Goal: Information Seeking & Learning: Learn about a topic

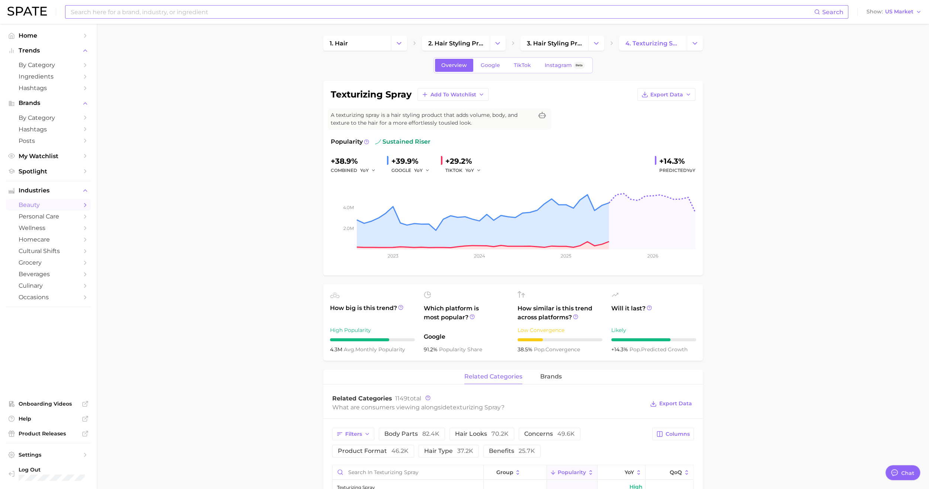
click at [185, 13] on input at bounding box center [442, 12] width 744 height 13
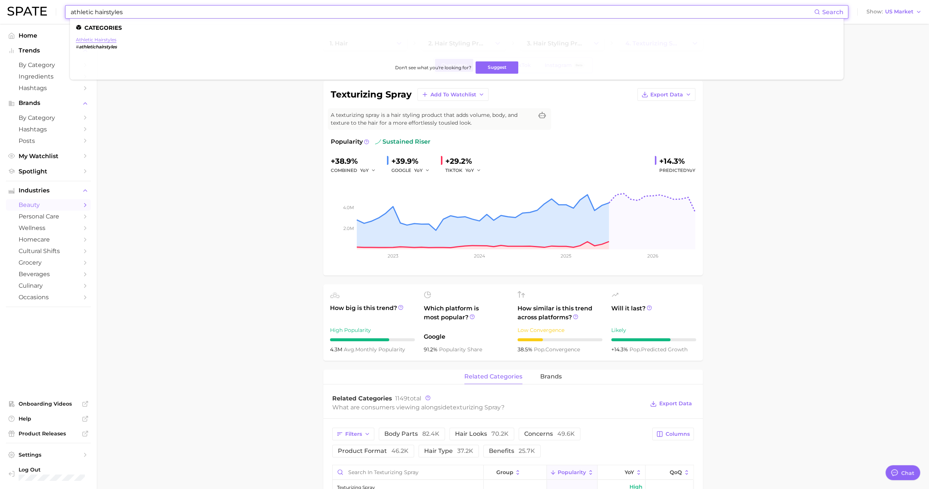
click at [107, 39] on link "athletic hairstyles" at bounding box center [96, 40] width 41 height 6
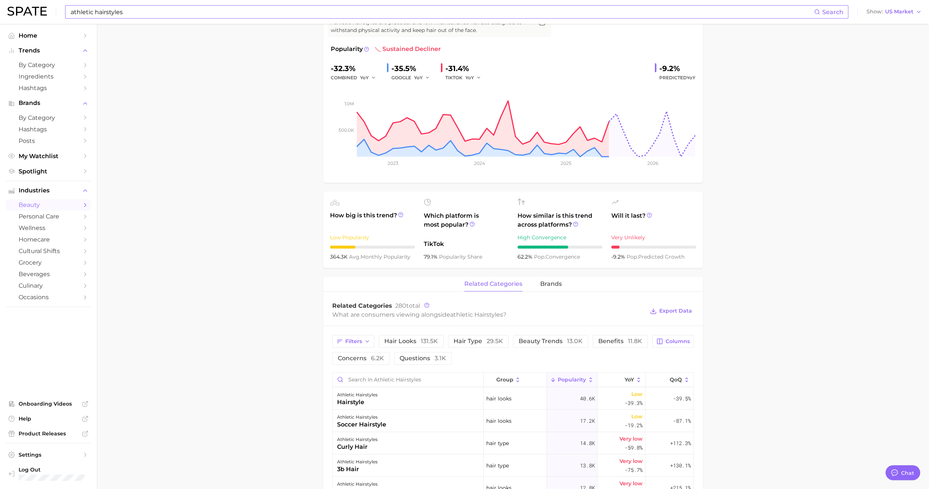
scroll to position [112, 0]
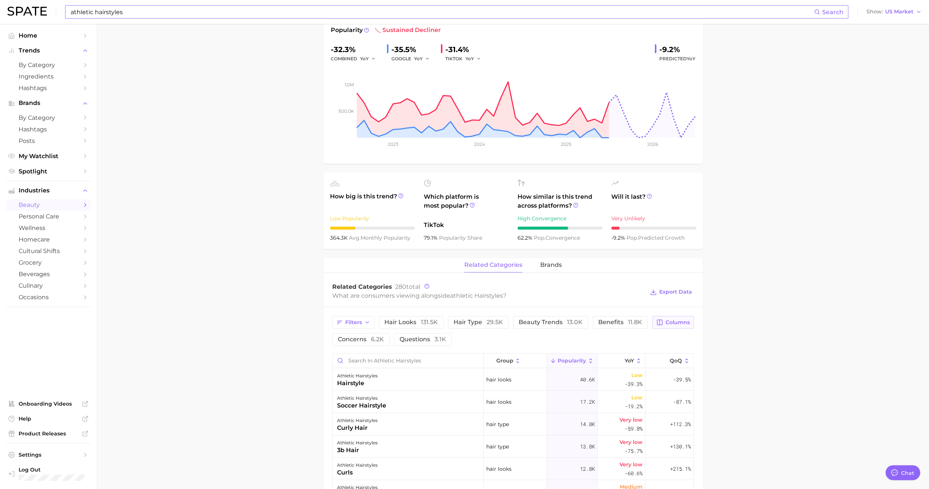
click at [677, 319] on span "Columns" at bounding box center [677, 322] width 24 height 6
click at [591, 398] on span "MoM" at bounding box center [597, 399] width 15 height 6
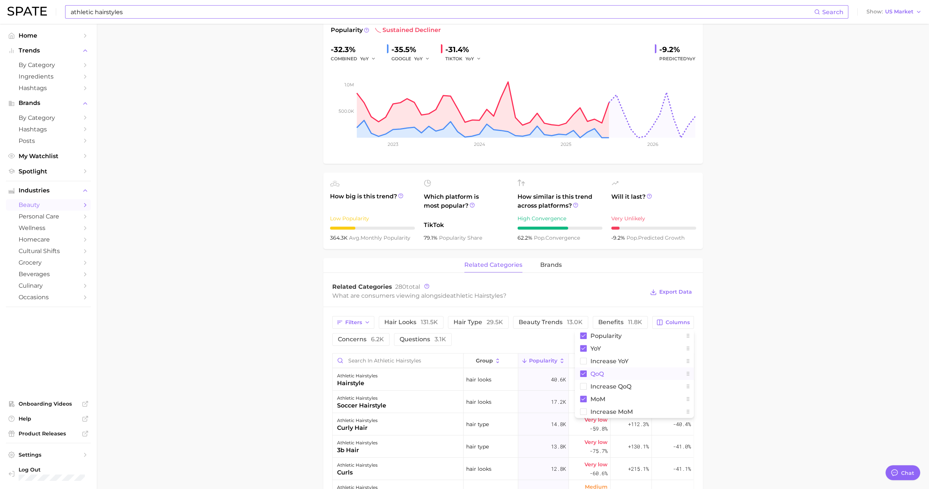
click at [585, 373] on rect at bounding box center [583, 373] width 7 height 7
click at [586, 350] on button "YoY" at bounding box center [634, 348] width 119 height 13
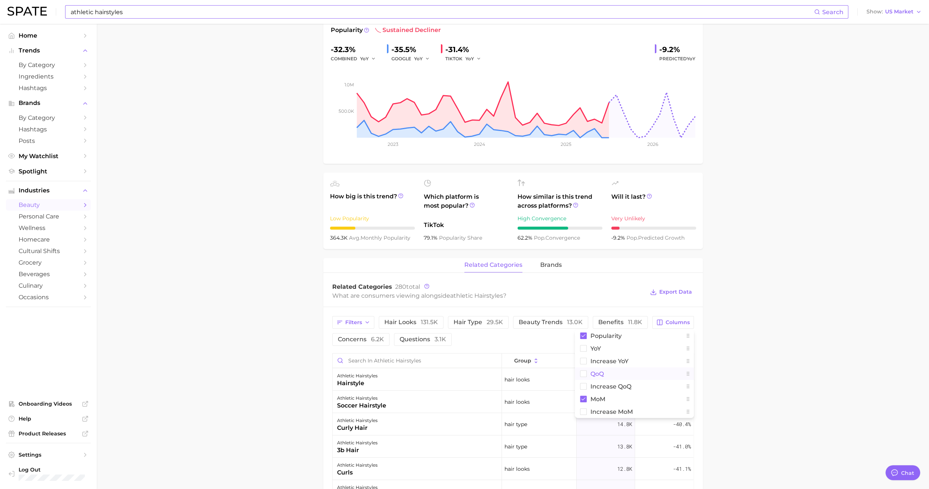
click at [760, 336] on main "1. hair 2. hair looks 3. hair styles 4. athletic hairstyles Overview Google Tik…" at bounding box center [513, 400] width 832 height 976
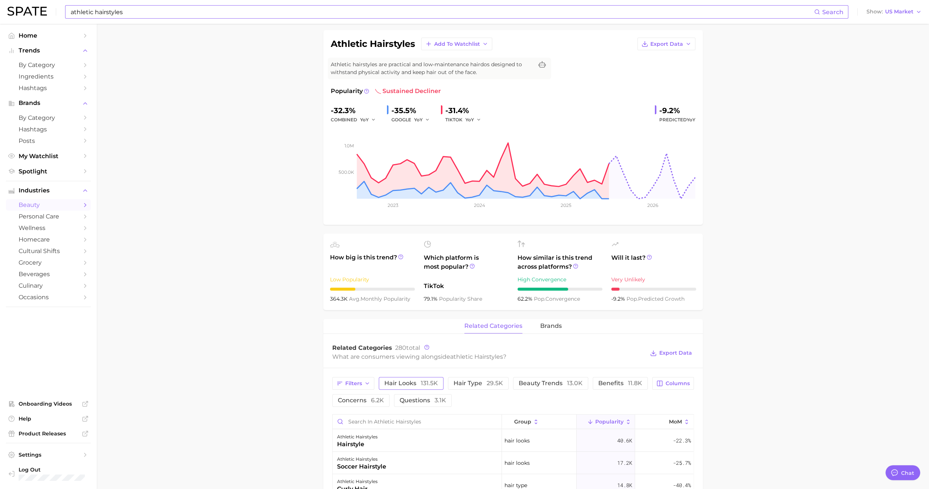
scroll to position [37, 0]
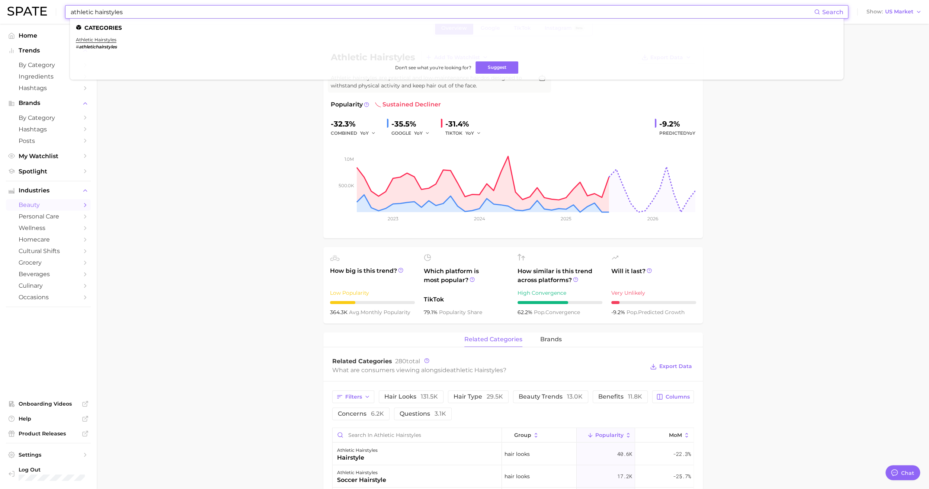
drag, startPoint x: 197, startPoint y: 7, endPoint x: 17, endPoint y: 6, distance: 180.1
click at [15, 8] on div "athletic hairstyles Search Categories athletic hairstyles # athletichairstyles …" at bounding box center [464, 12] width 914 height 24
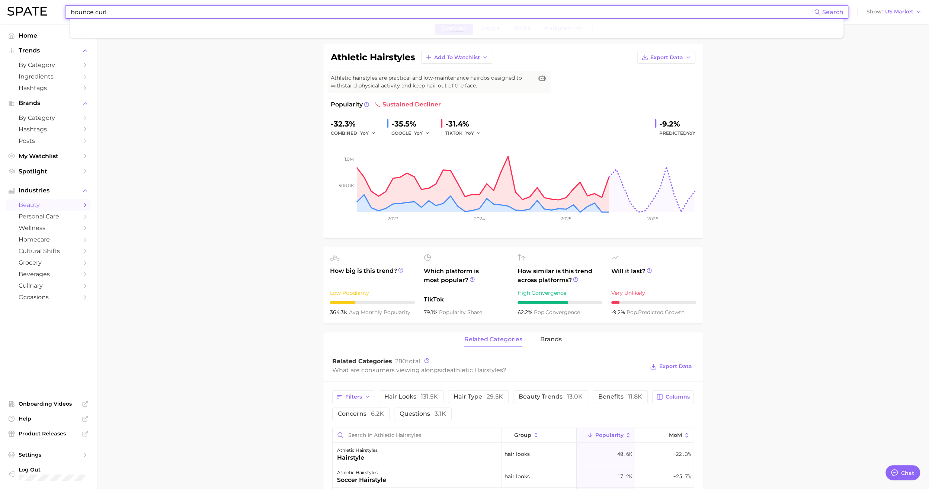
type input "bounce curl"
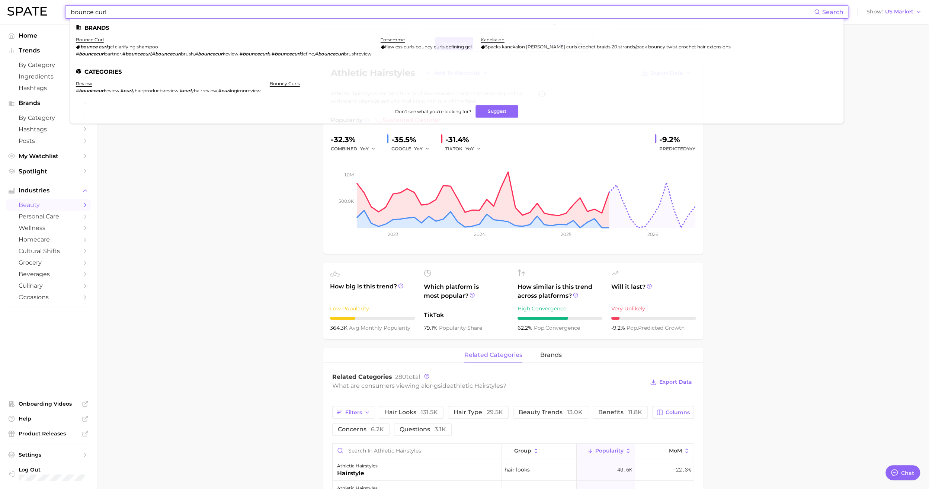
scroll to position [0, 0]
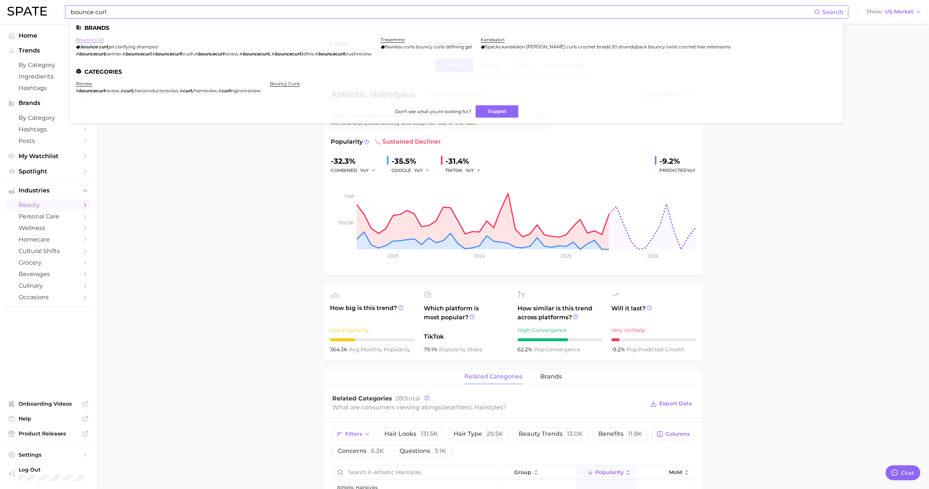
click at [96, 38] on link "bounce curl" at bounding box center [90, 40] width 28 height 6
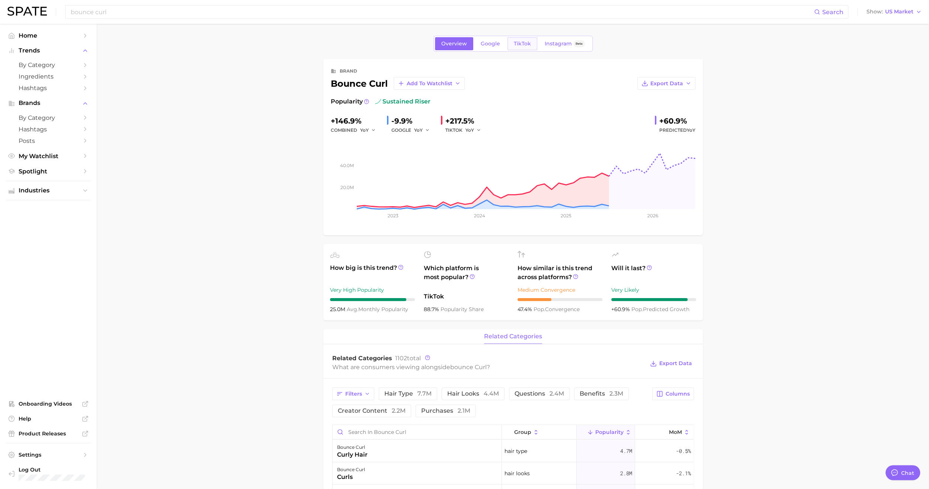
click at [523, 42] on span "TikTok" at bounding box center [522, 44] width 17 height 6
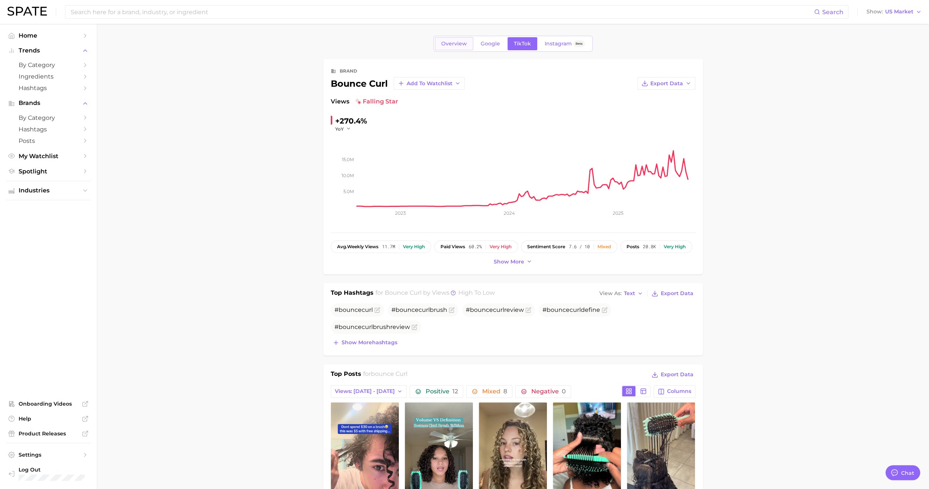
click at [467, 41] on link "Overview" at bounding box center [454, 43] width 38 height 13
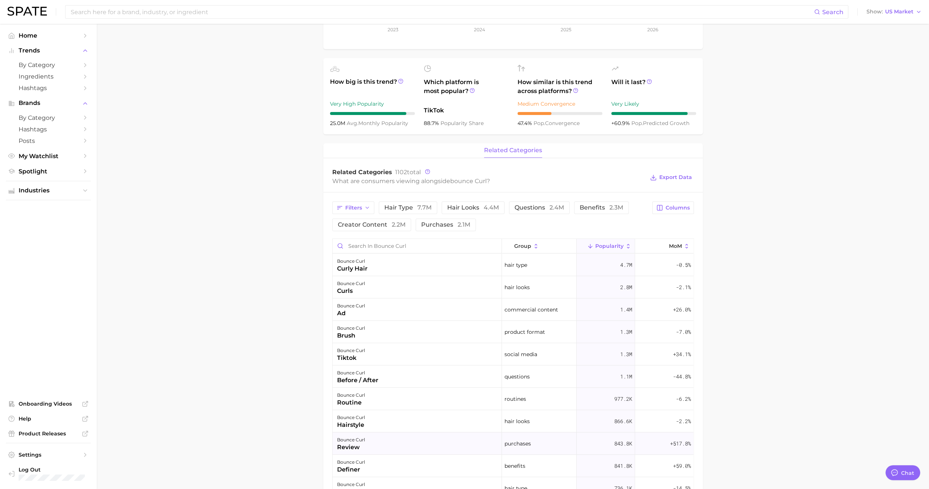
drag, startPoint x: 385, startPoint y: 274, endPoint x: 399, endPoint y: 443, distance: 169.8
click at [399, 443] on div "bounce curl review" at bounding box center [417, 443] width 169 height 22
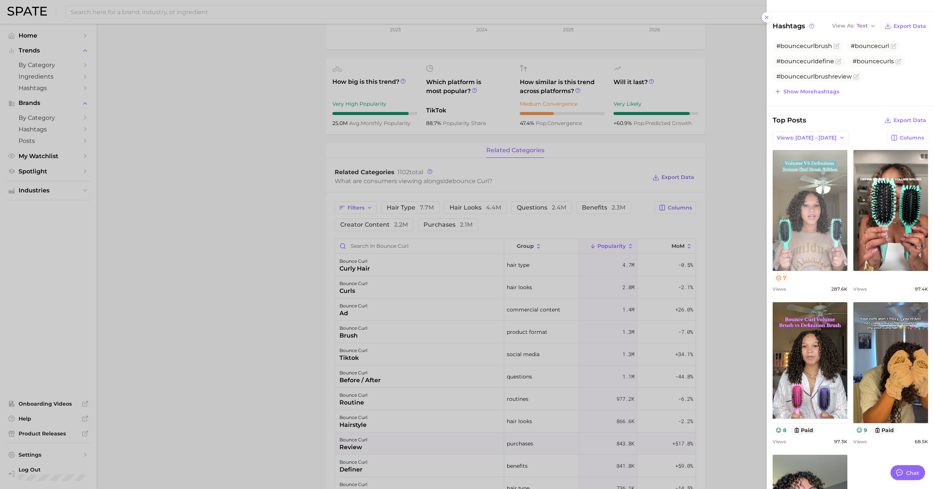
scroll to position [186, 0]
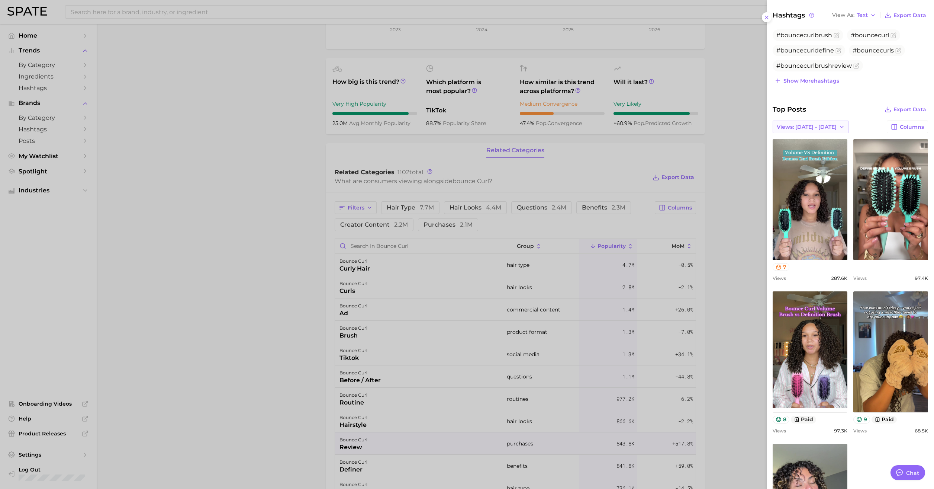
click at [839, 125] on icon "button" at bounding box center [842, 127] width 6 height 6
click at [798, 153] on button "Total Views" at bounding box center [808, 153] width 82 height 13
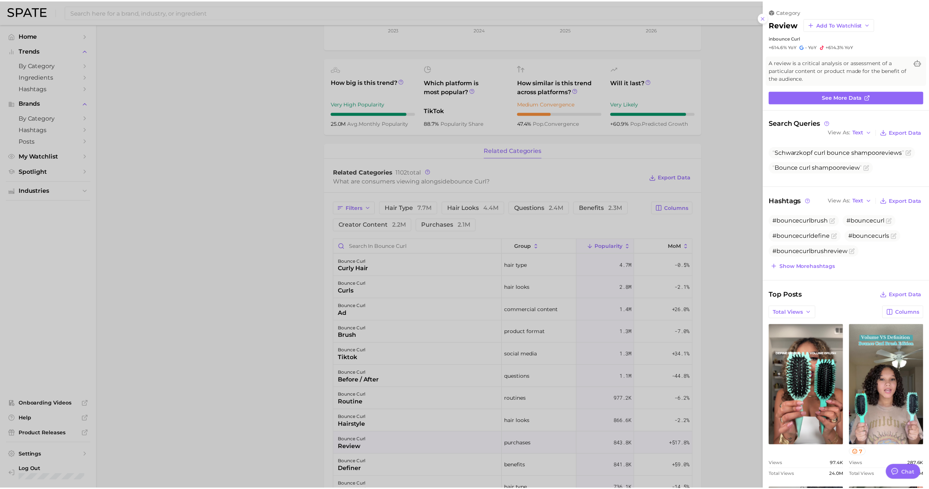
scroll to position [0, 0]
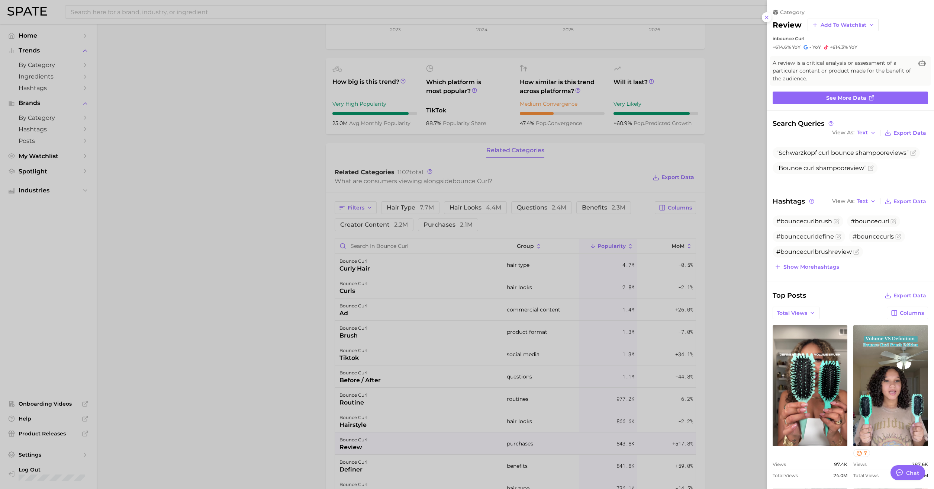
click at [325, 250] on div at bounding box center [467, 244] width 934 height 489
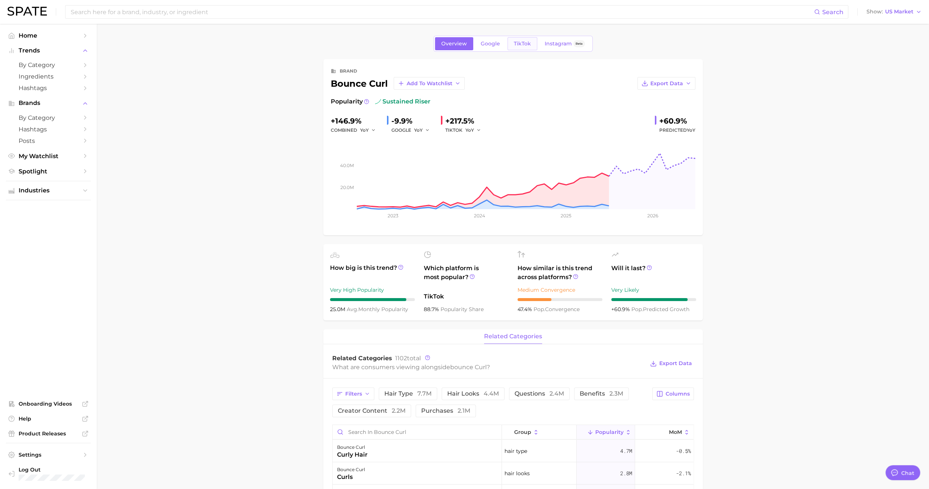
click at [522, 43] on span "TikTok" at bounding box center [522, 44] width 17 height 6
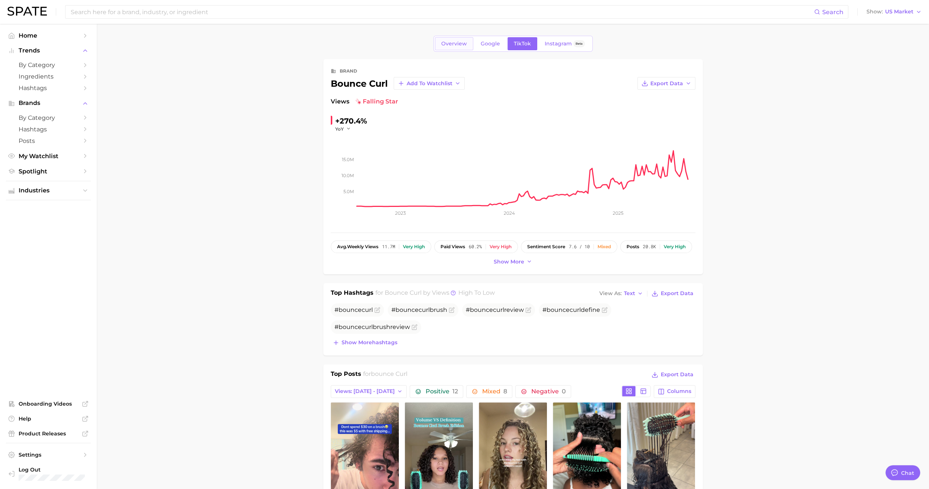
click at [454, 39] on link "Overview" at bounding box center [454, 43] width 38 height 13
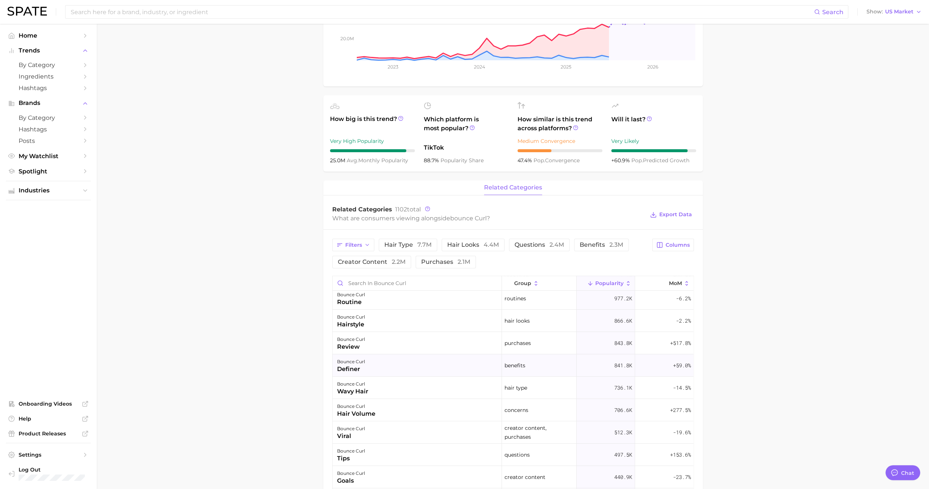
scroll to position [186, 0]
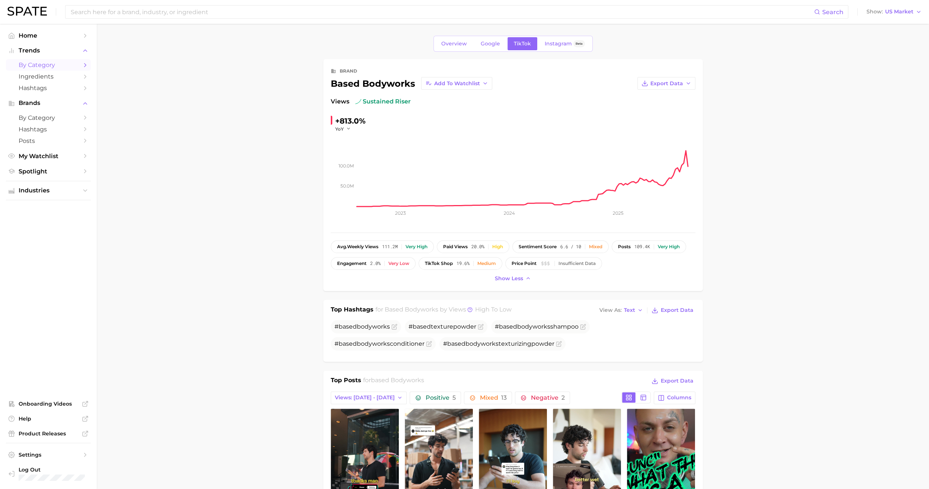
click at [45, 70] on link "by Category" at bounding box center [48, 65] width 85 height 12
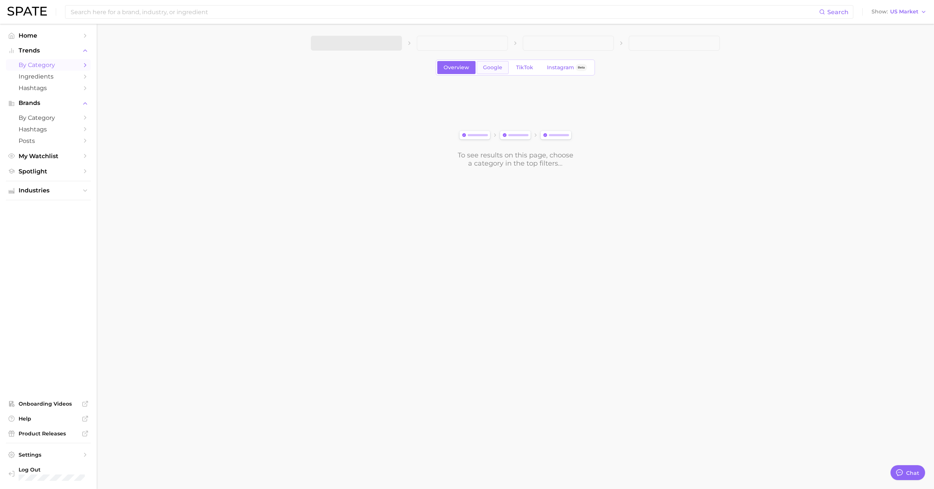
type textarea "x"
click at [366, 39] on button "1. Choose Category" at bounding box center [356, 43] width 91 height 15
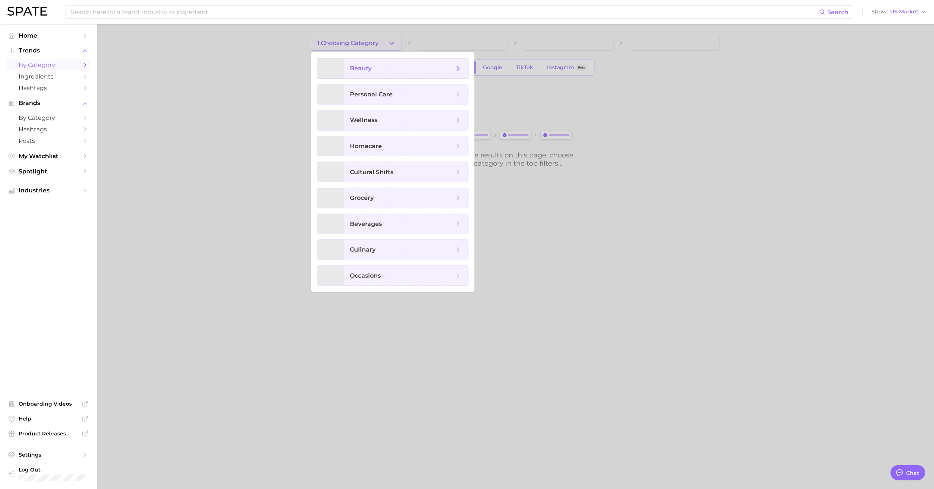
click at [365, 70] on span "beauty" at bounding box center [361, 68] width 22 height 7
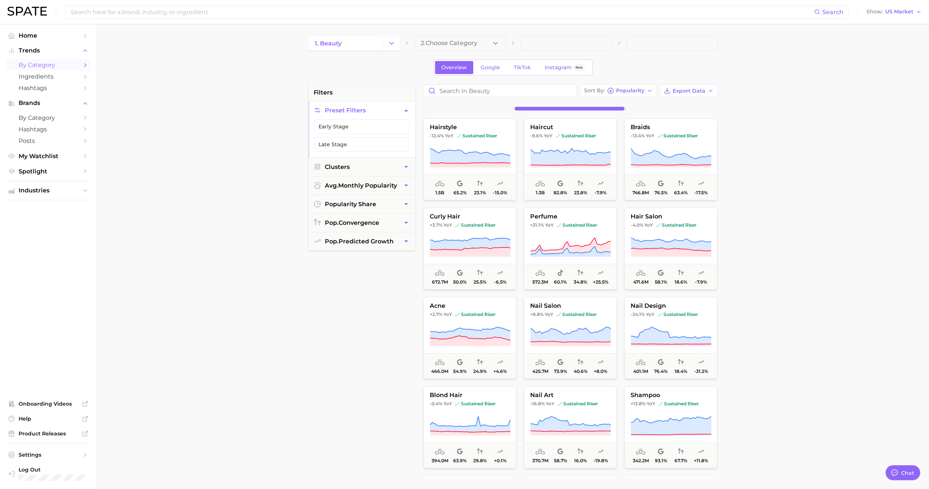
click at [465, 44] on span "2. Choose Category" at bounding box center [449, 43] width 57 height 7
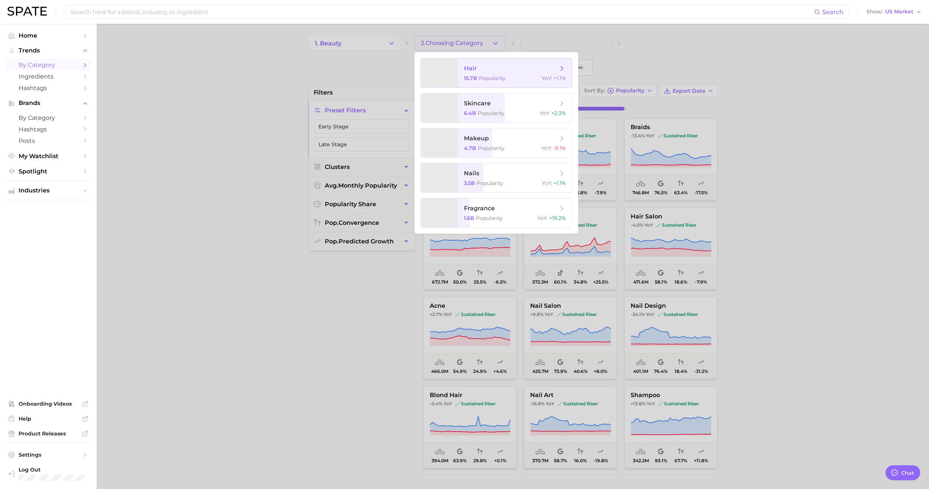
click at [477, 76] on span "15.7b Popularity" at bounding box center [485, 78] width 42 height 7
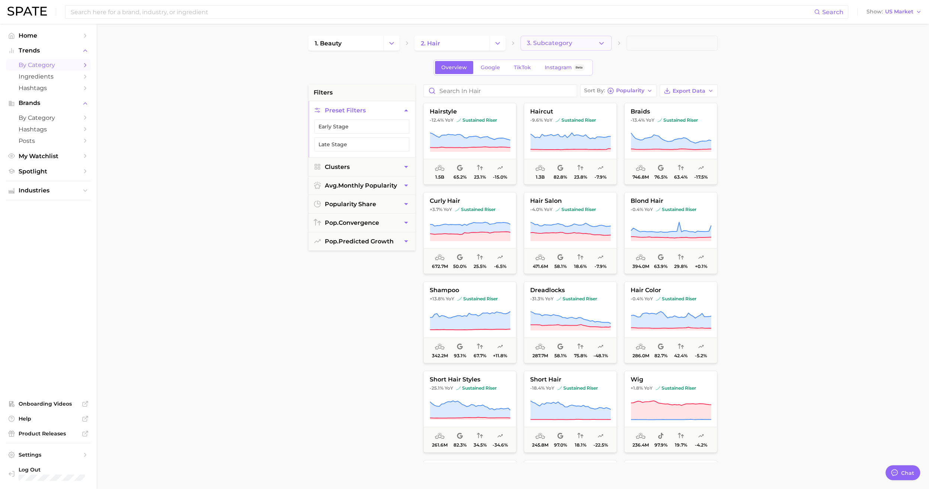
drag, startPoint x: 547, startPoint y: 49, endPoint x: 549, endPoint y: 44, distance: 5.3
click at [549, 44] on button "3. Subcategory" at bounding box center [565, 43] width 91 height 15
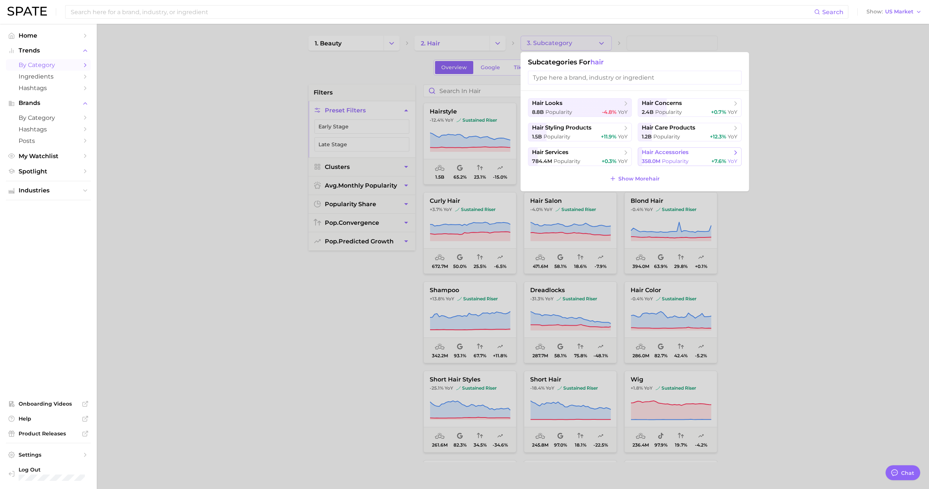
click at [673, 155] on span "hair accessories" at bounding box center [665, 152] width 47 height 7
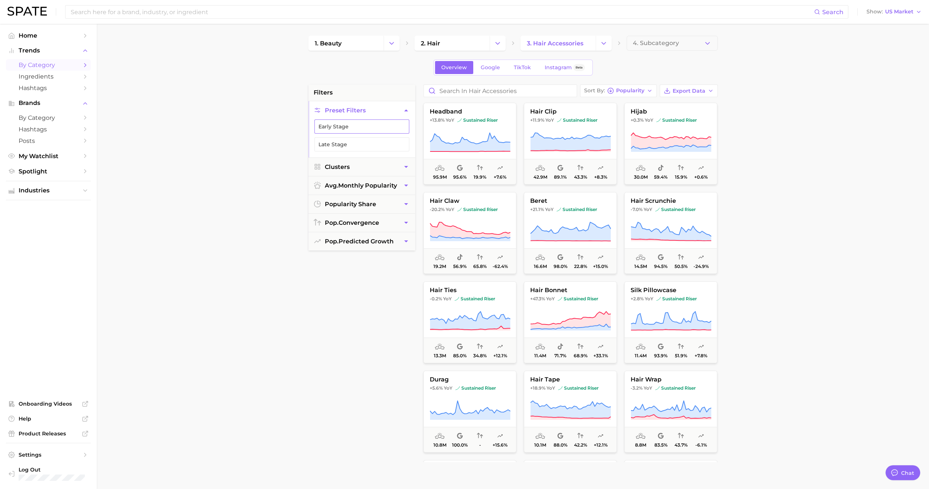
click at [360, 128] on button "Early Stage" at bounding box center [361, 126] width 95 height 14
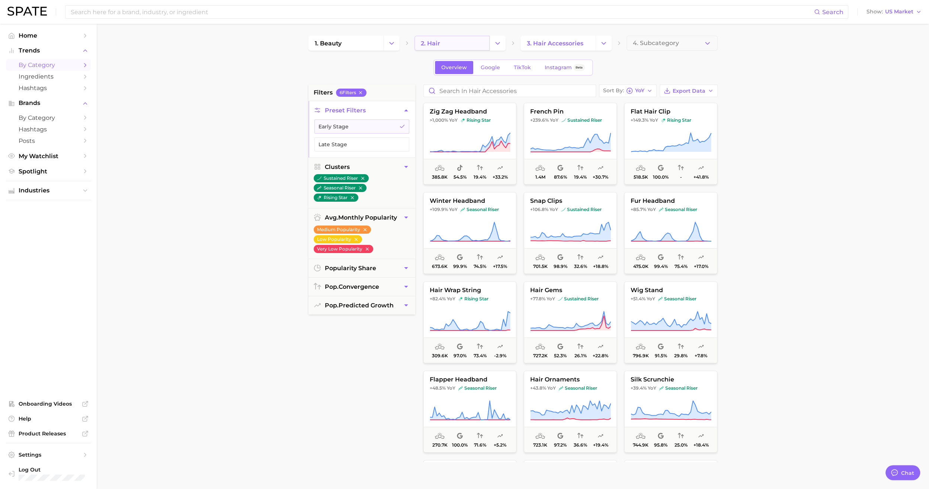
click at [478, 41] on link "2. hair" at bounding box center [451, 43] width 75 height 15
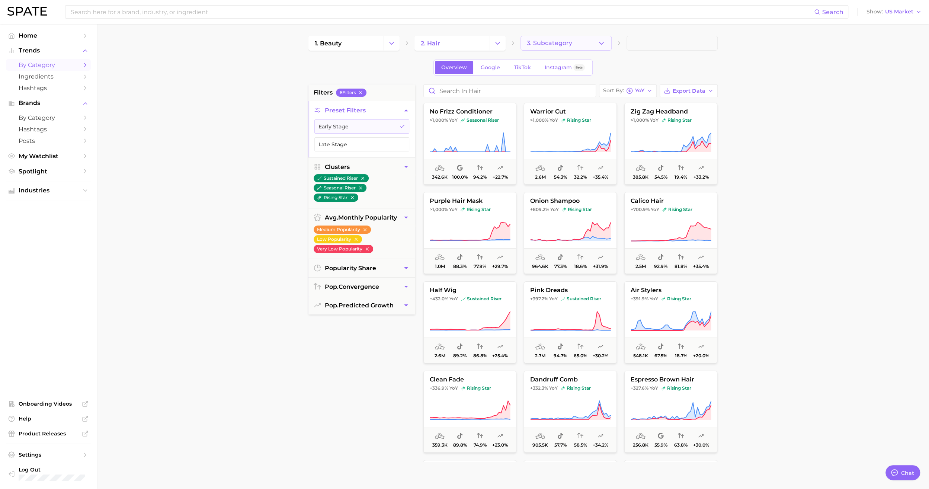
click at [602, 41] on icon "button" at bounding box center [601, 43] width 8 height 8
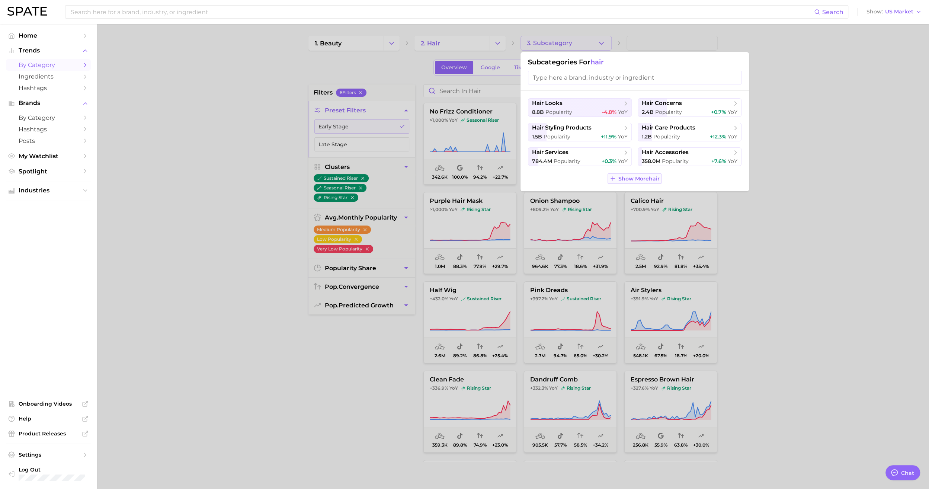
click at [628, 176] on span "Show More hair" at bounding box center [638, 179] width 41 height 6
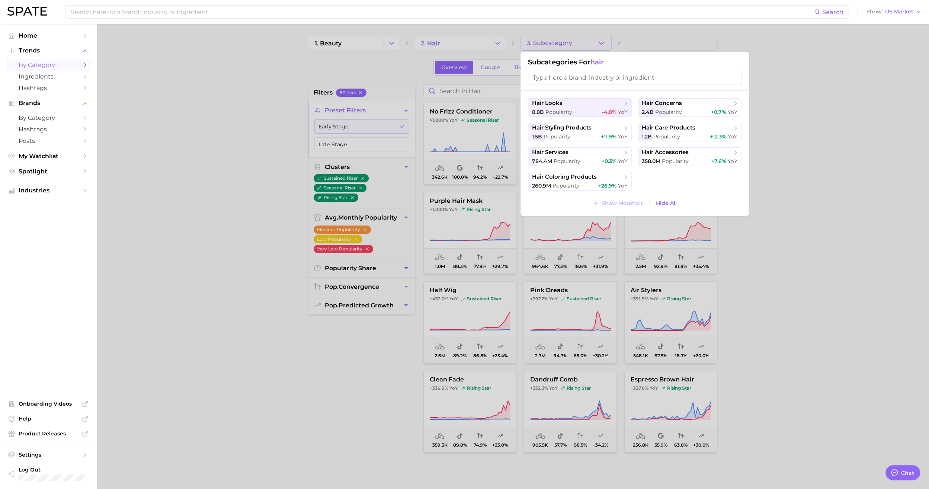
drag, startPoint x: 581, startPoint y: 79, endPoint x: 581, endPoint y: 72, distance: 6.7
click at [581, 79] on input "search" at bounding box center [635, 78] width 214 height 14
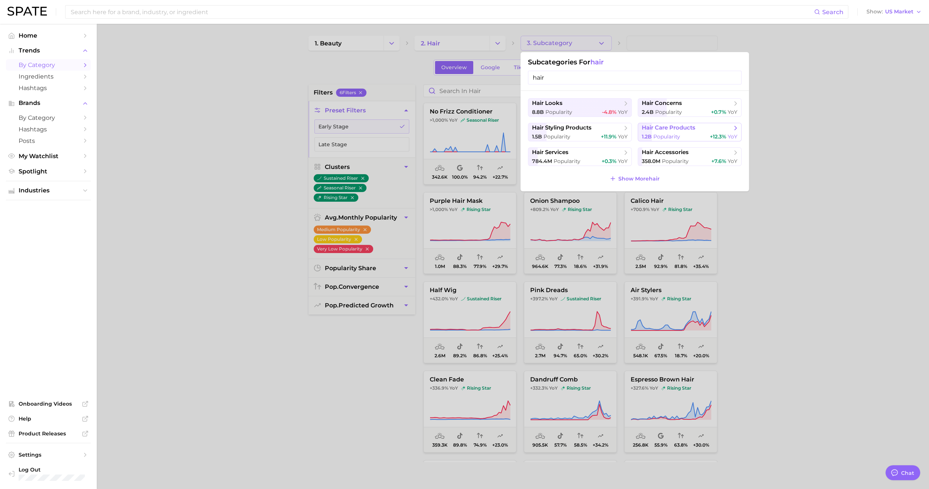
type input "hair"
click at [678, 134] on span "Popularity" at bounding box center [666, 136] width 27 height 7
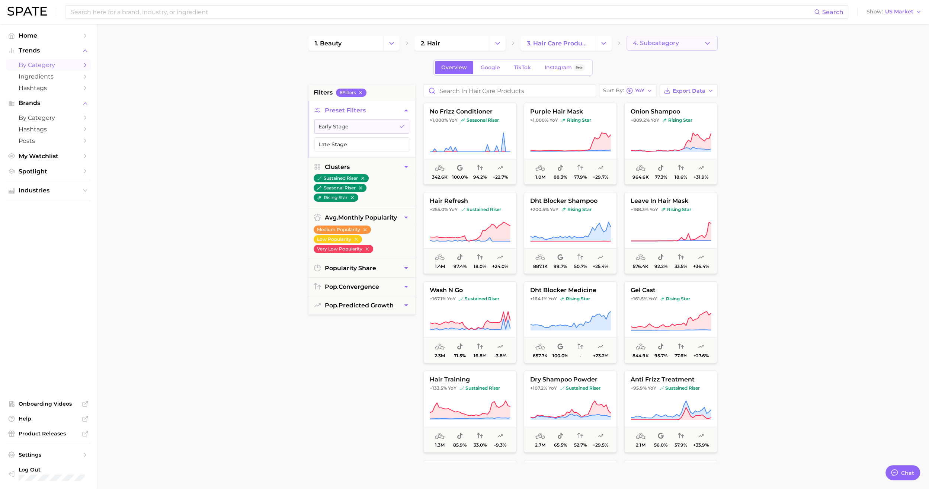
click at [687, 44] on button "4. Subcategory" at bounding box center [671, 43] width 91 height 15
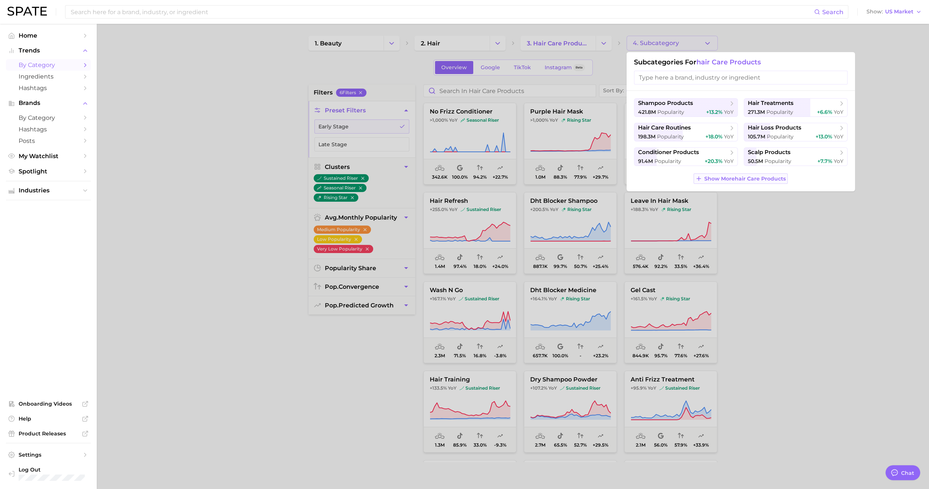
click at [716, 182] on button "Show More hair care products" at bounding box center [740, 178] width 94 height 10
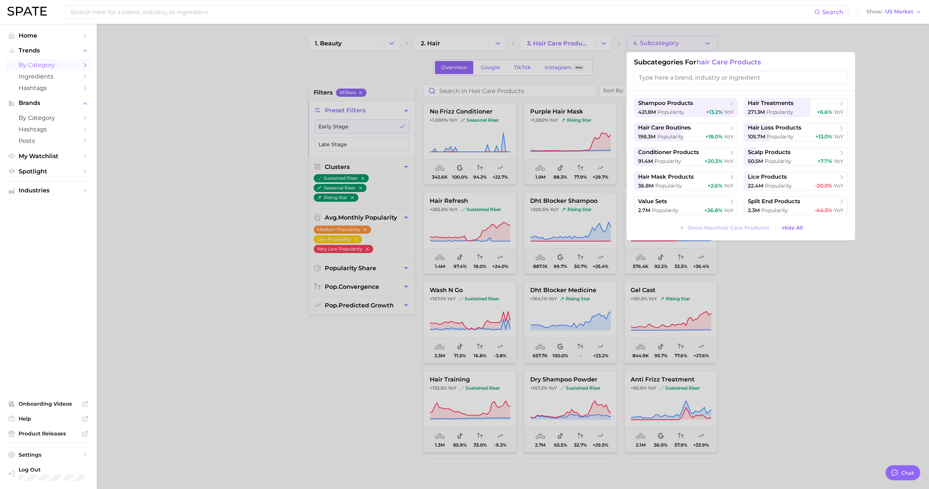
click at [793, 324] on div at bounding box center [464, 244] width 929 height 489
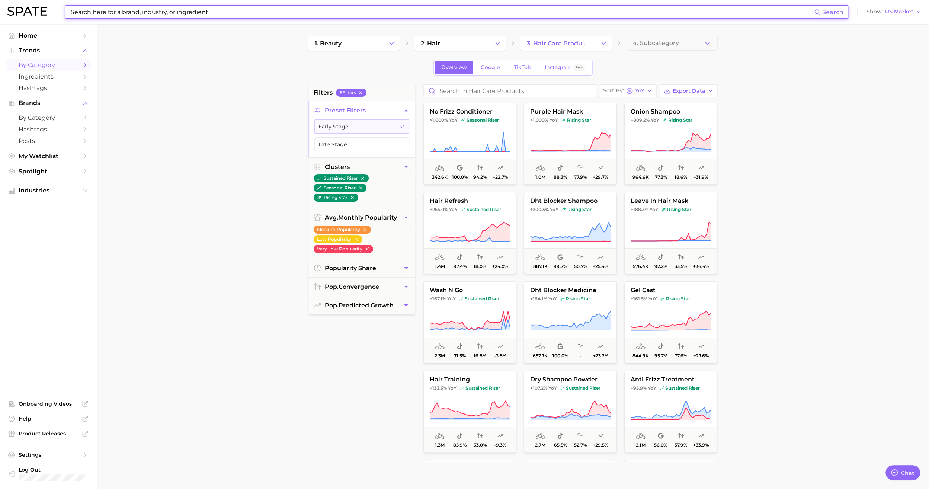
click at [117, 17] on input at bounding box center [442, 12] width 744 height 13
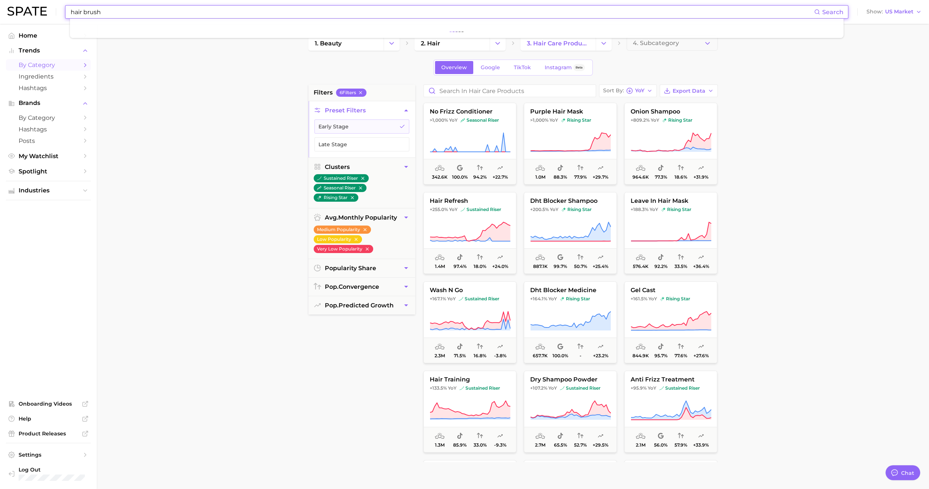
type input "hair brush"
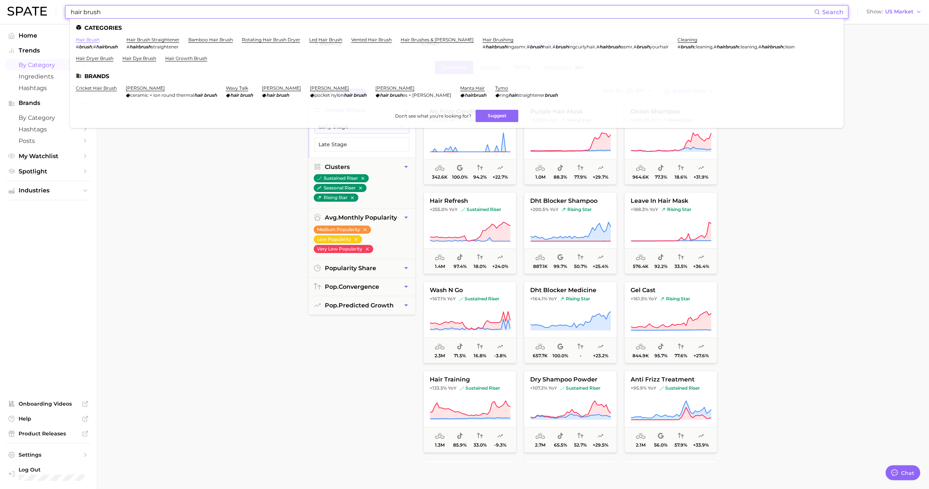
click at [97, 40] on link "hair brush" at bounding box center [88, 40] width 24 height 6
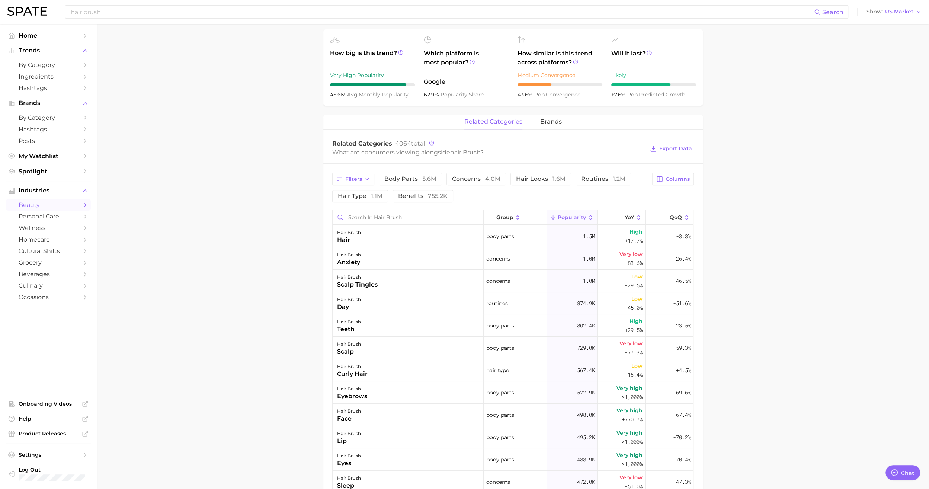
scroll to position [298, 0]
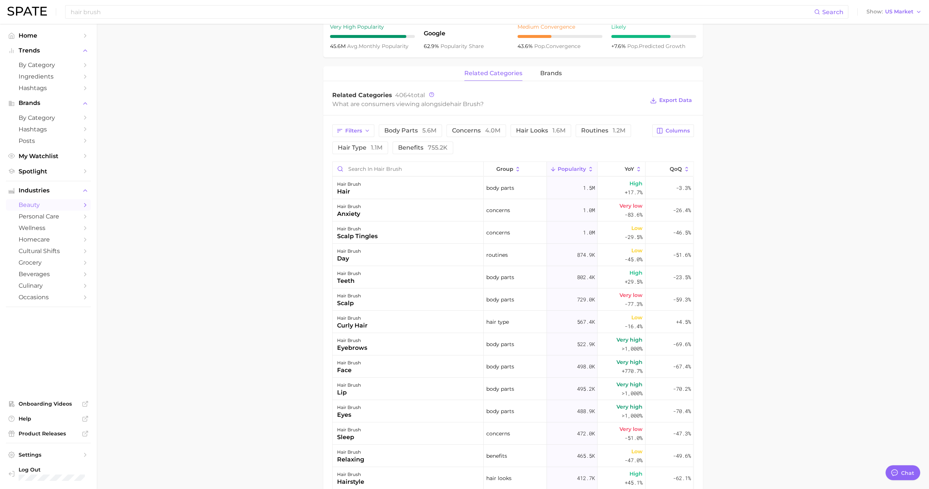
type textarea "x"
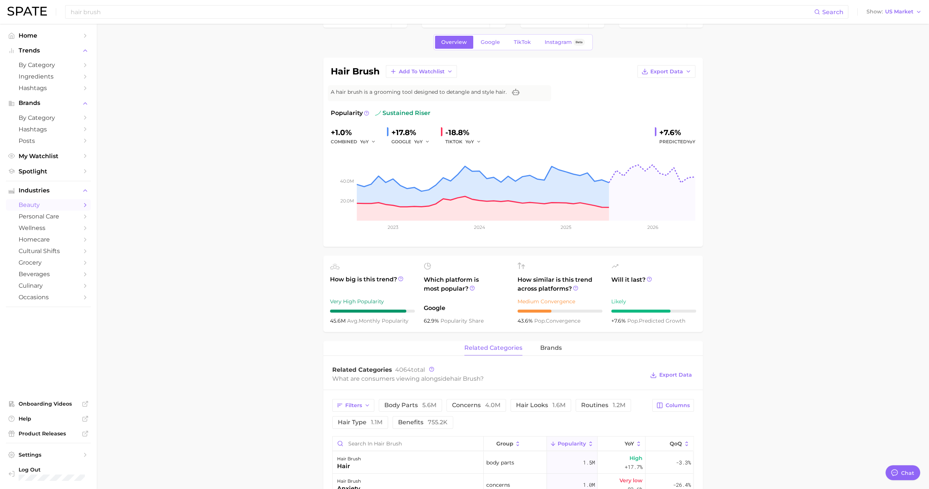
scroll to position [0, 0]
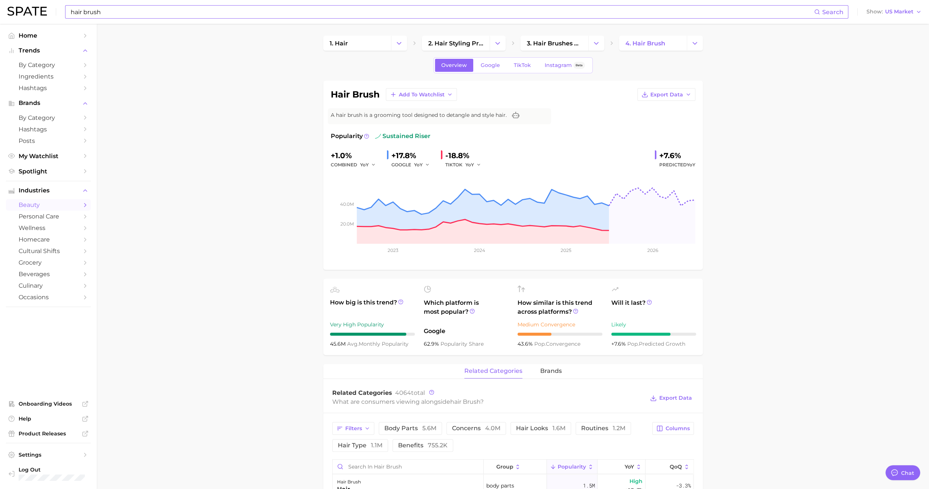
click at [264, 11] on input "hair brush" at bounding box center [442, 12] width 744 height 13
type input "h"
type input "athletic hair styles"
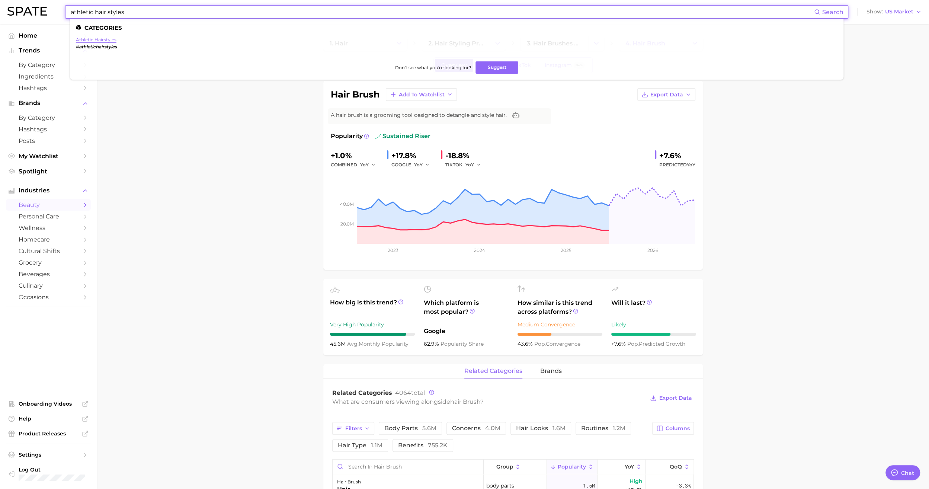
click at [114, 38] on link "athletic hairstyles" at bounding box center [96, 40] width 41 height 6
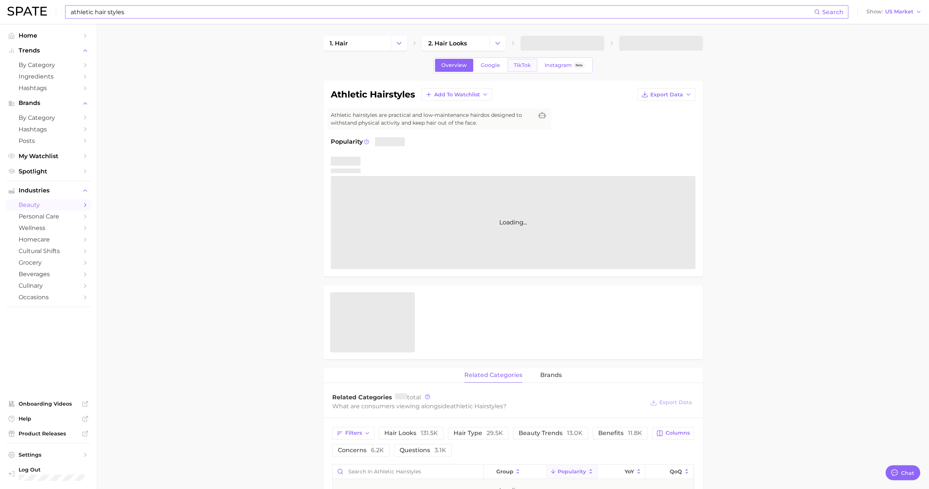
click at [530, 67] on link "TikTok" at bounding box center [522, 65] width 30 height 13
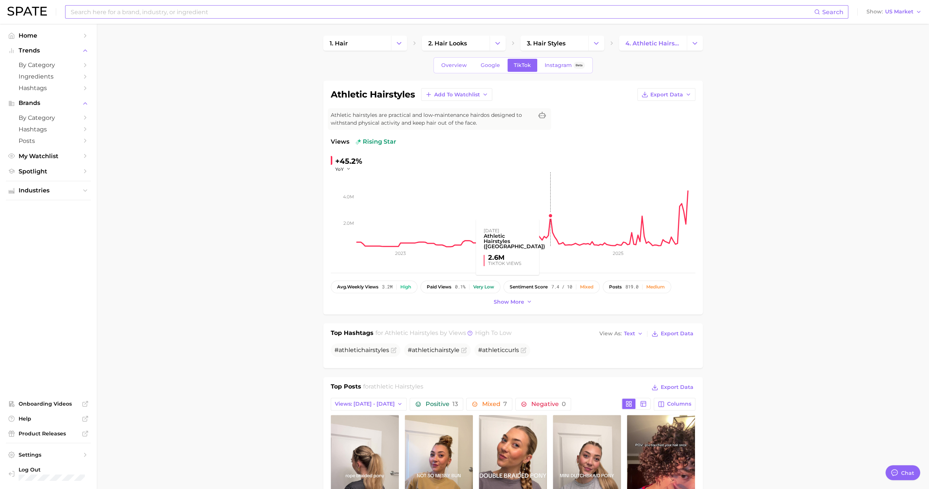
click at [551, 223] on rect at bounding box center [526, 209] width 339 height 74
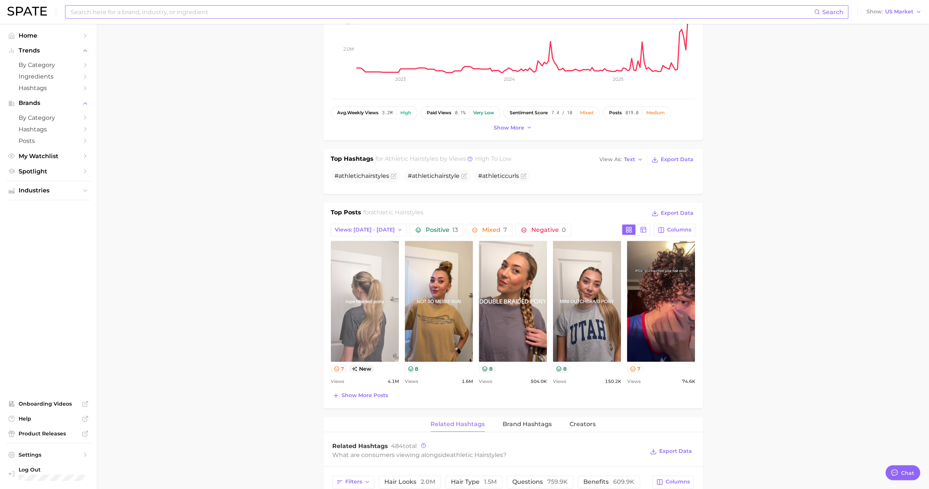
scroll to position [186, 0]
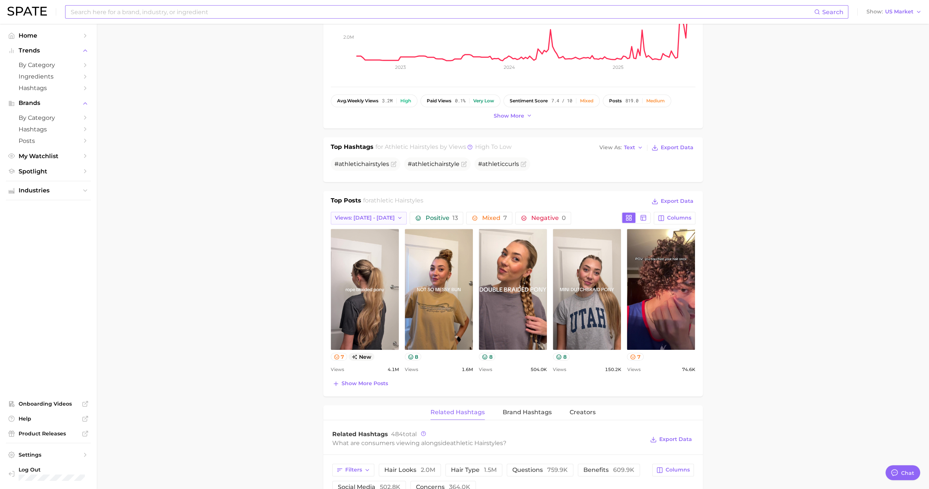
click at [351, 219] on span "Views: Aug 17 - 24" at bounding box center [365, 218] width 60 height 6
click at [340, 259] on span "Total Views" at bounding box center [343, 258] width 31 height 6
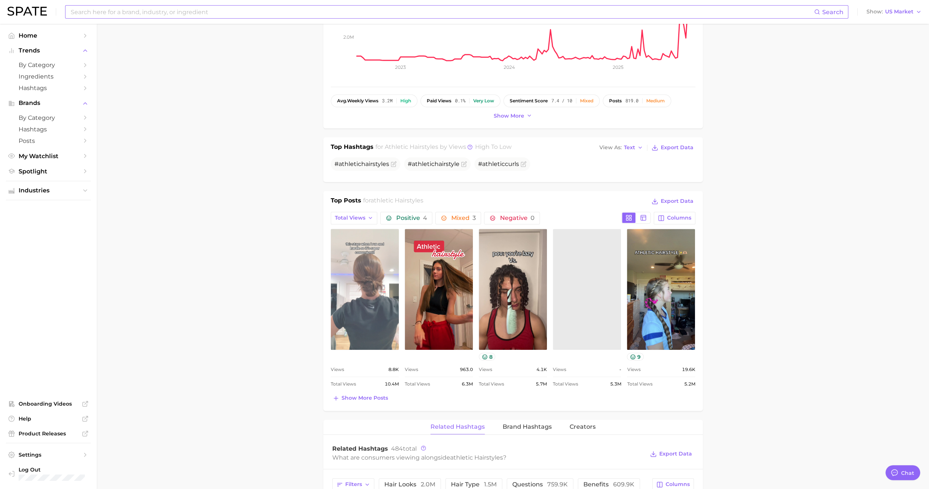
scroll to position [0, 0]
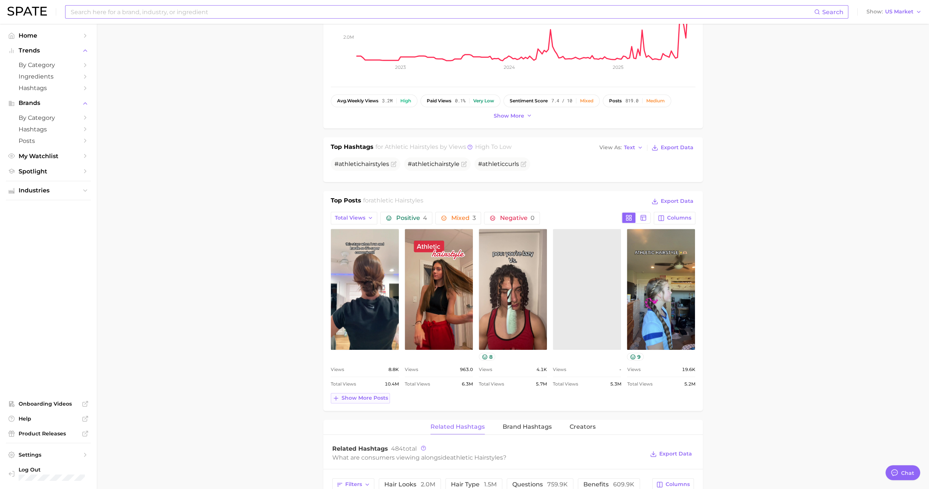
click at [341, 396] on span "Show more posts" at bounding box center [364, 398] width 46 height 6
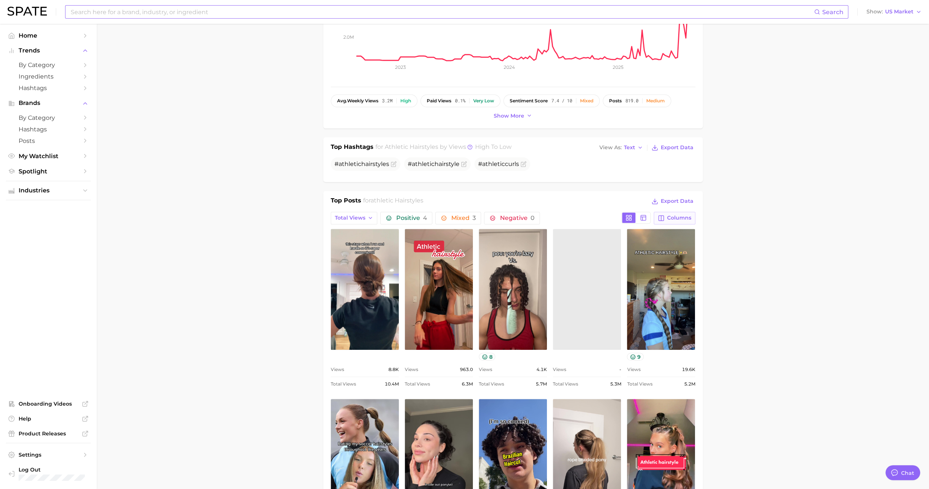
click at [664, 212] on button "Columns" at bounding box center [674, 218] width 41 height 13
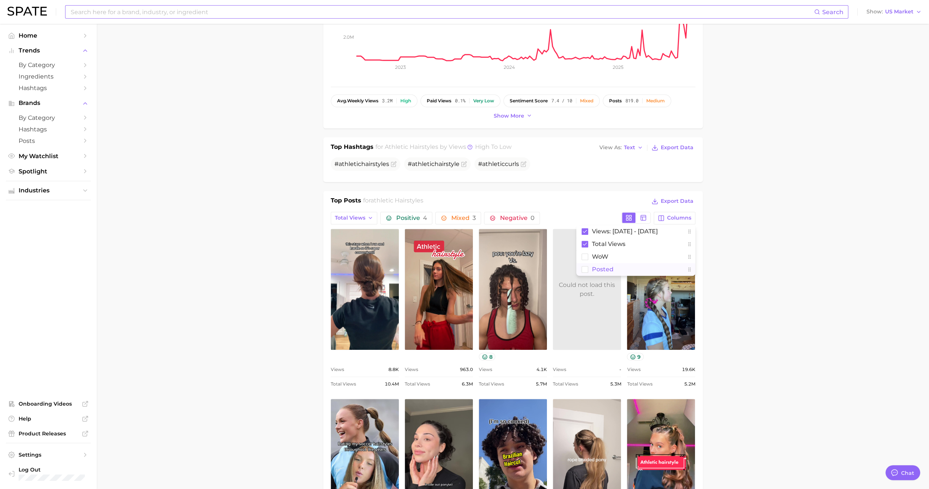
click at [602, 267] on span "Posted" at bounding box center [603, 269] width 22 height 6
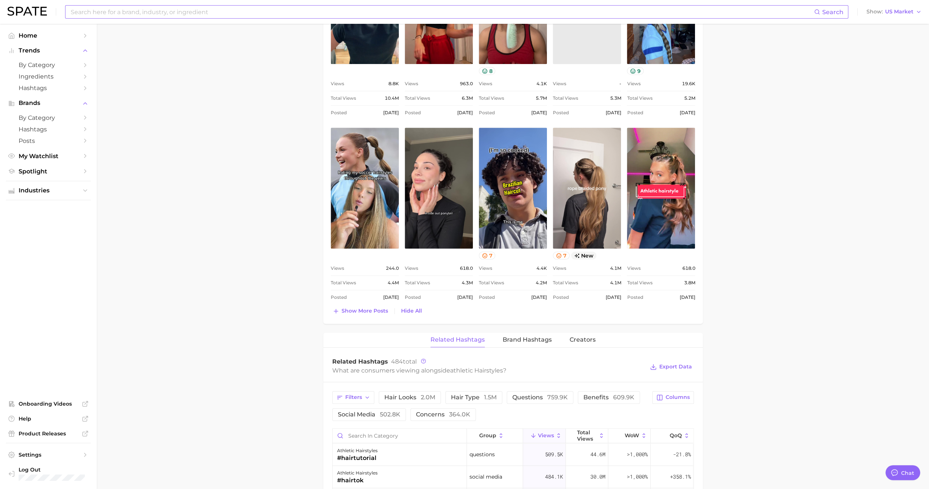
scroll to position [484, 0]
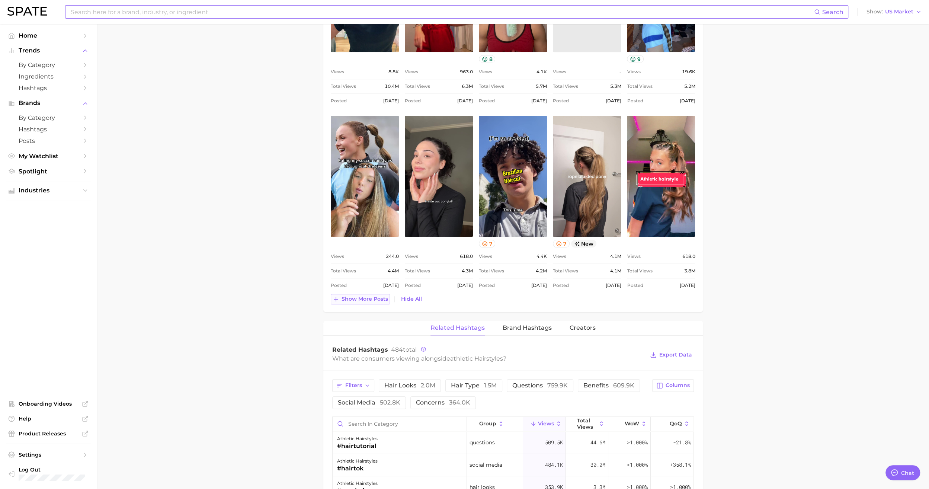
click at [354, 299] on span "Show more posts" at bounding box center [364, 299] width 46 height 6
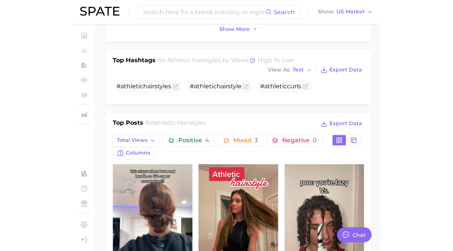
scroll to position [74, 0]
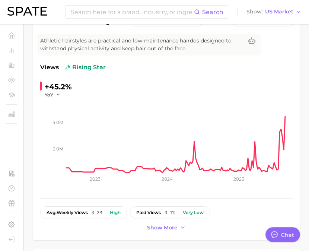
type textarea "x"
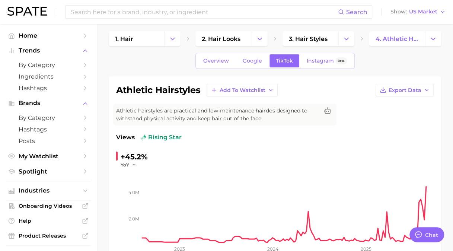
scroll to position [0, 0]
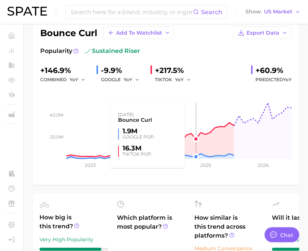
scroll to position [74, 0]
